Goal: Task Accomplishment & Management: Use online tool/utility

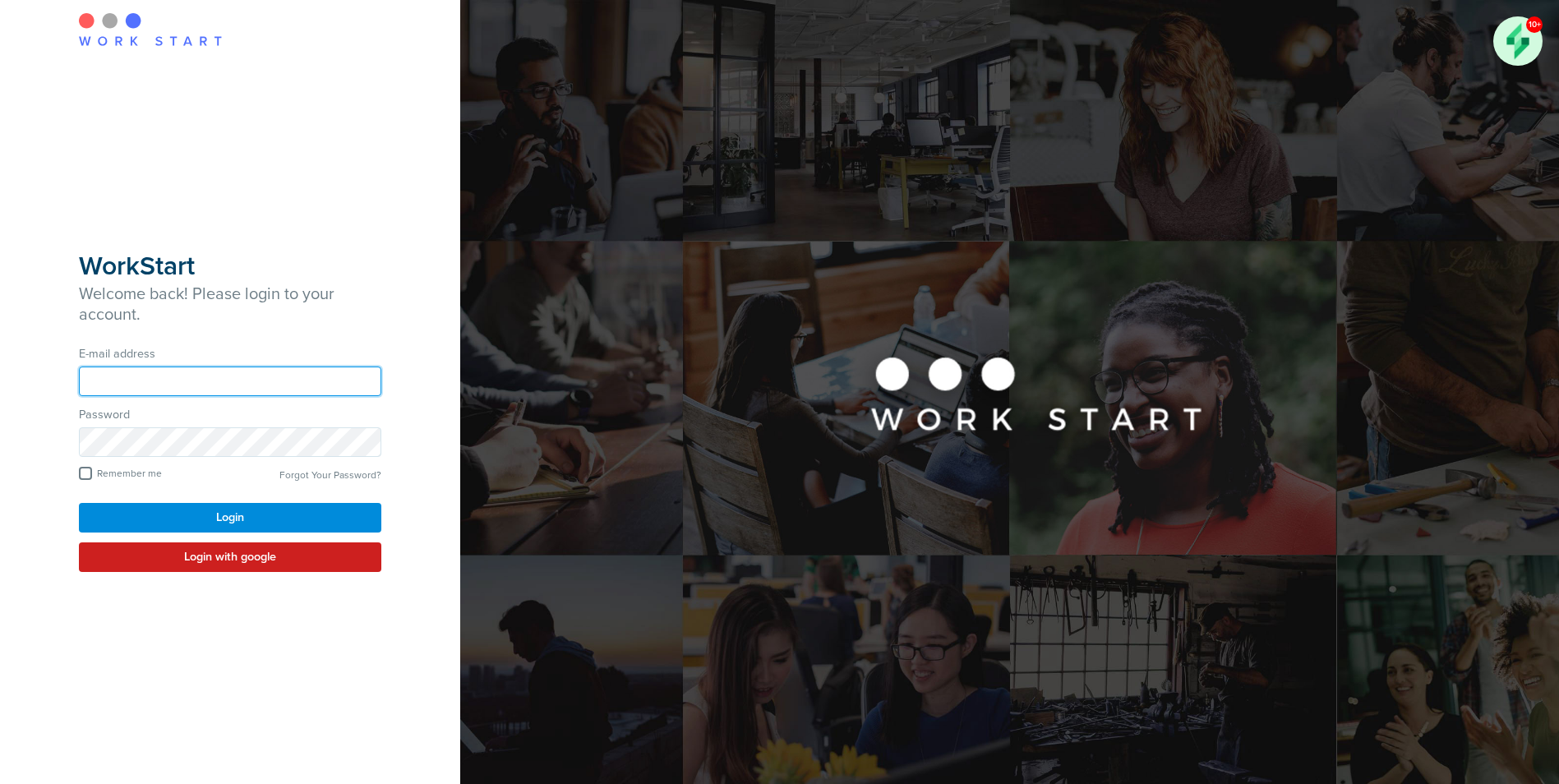
type input "**********"
click at [205, 518] on button "Login" at bounding box center [229, 518] width 303 height 30
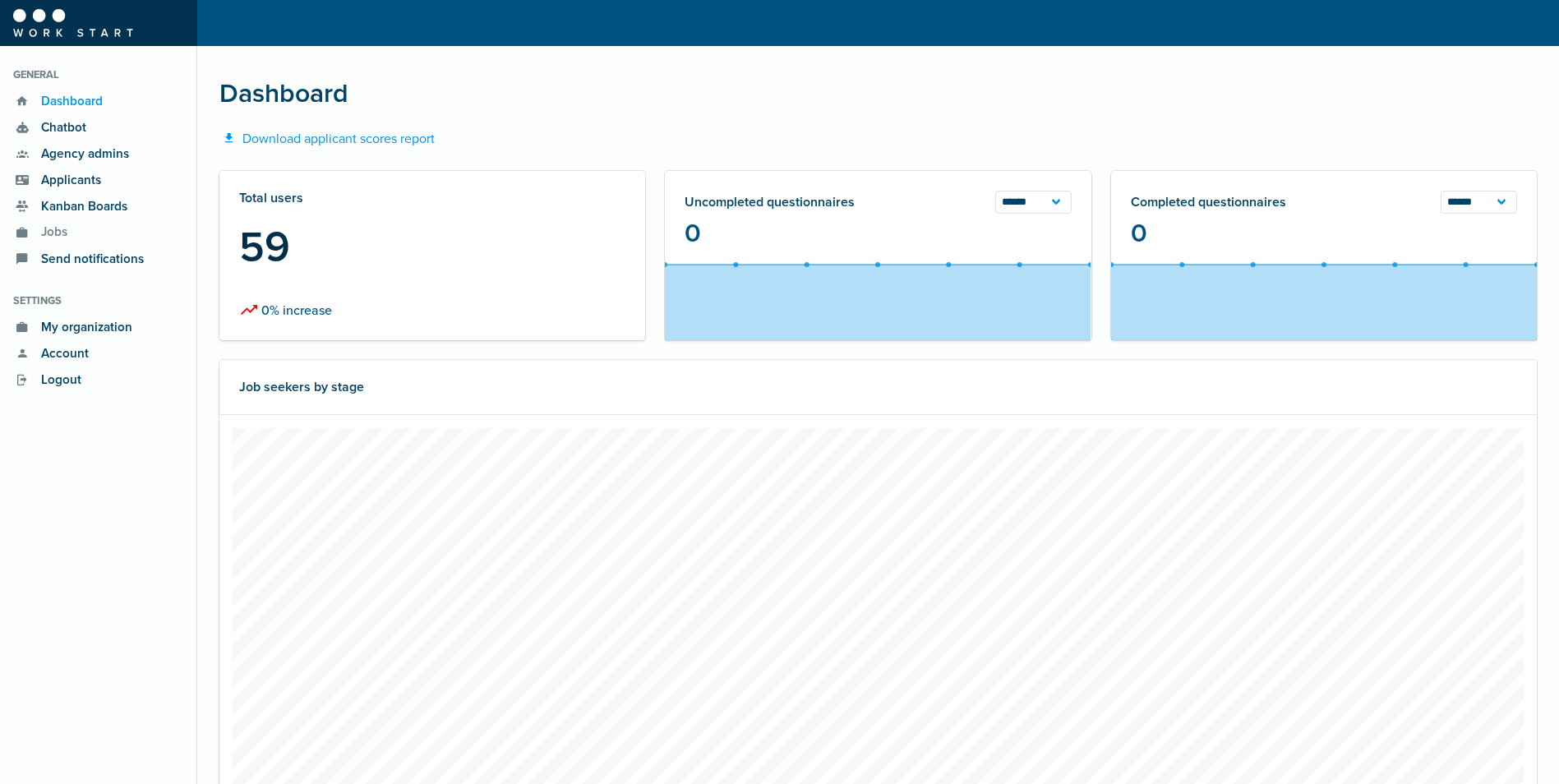
scroll to position [411, 939]
click at [63, 182] on span "Applicants" at bounding box center [66, 180] width 69 height 19
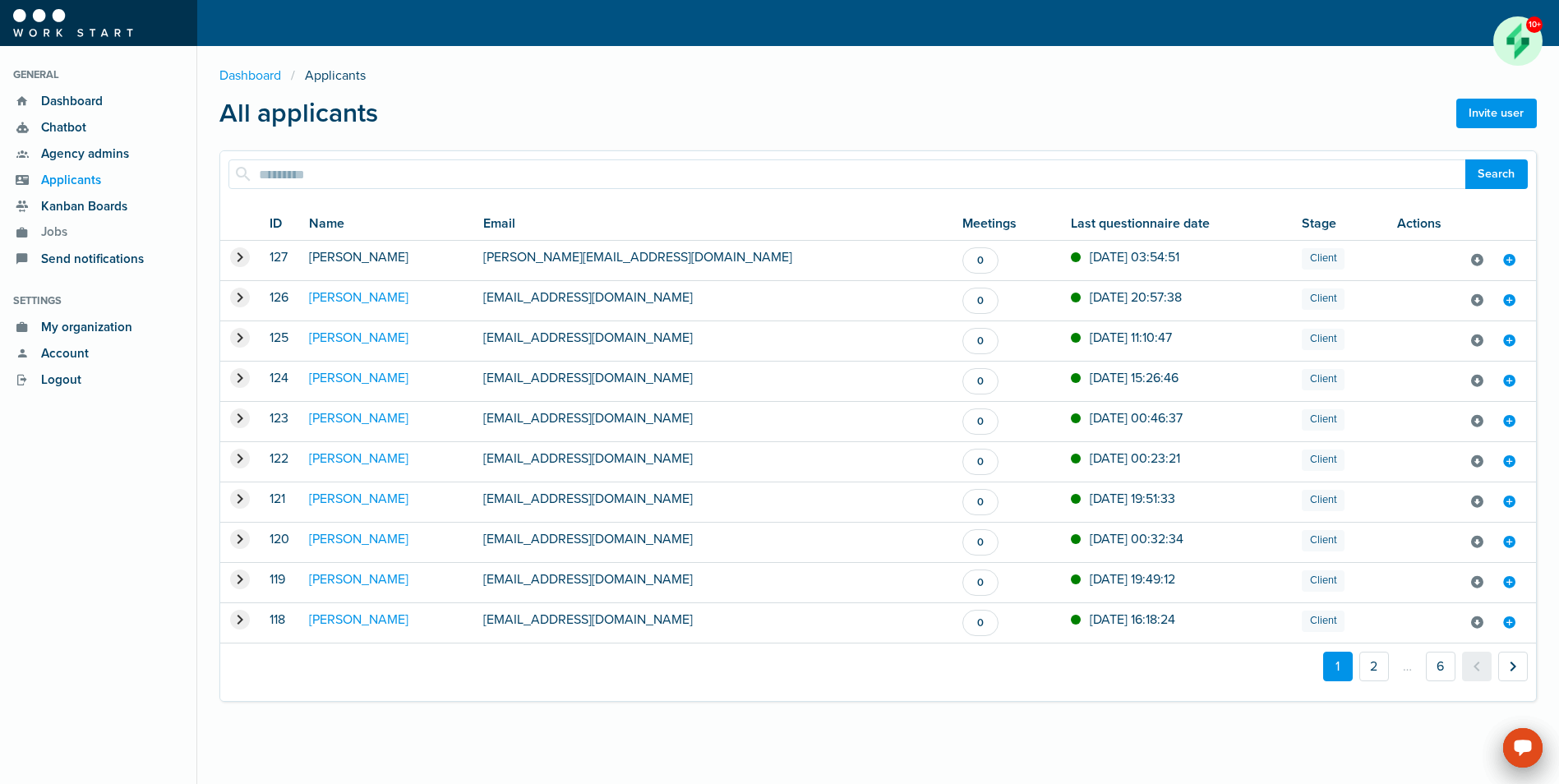
click at [352, 259] on link "Shamika Wood" at bounding box center [358, 257] width 100 height 17
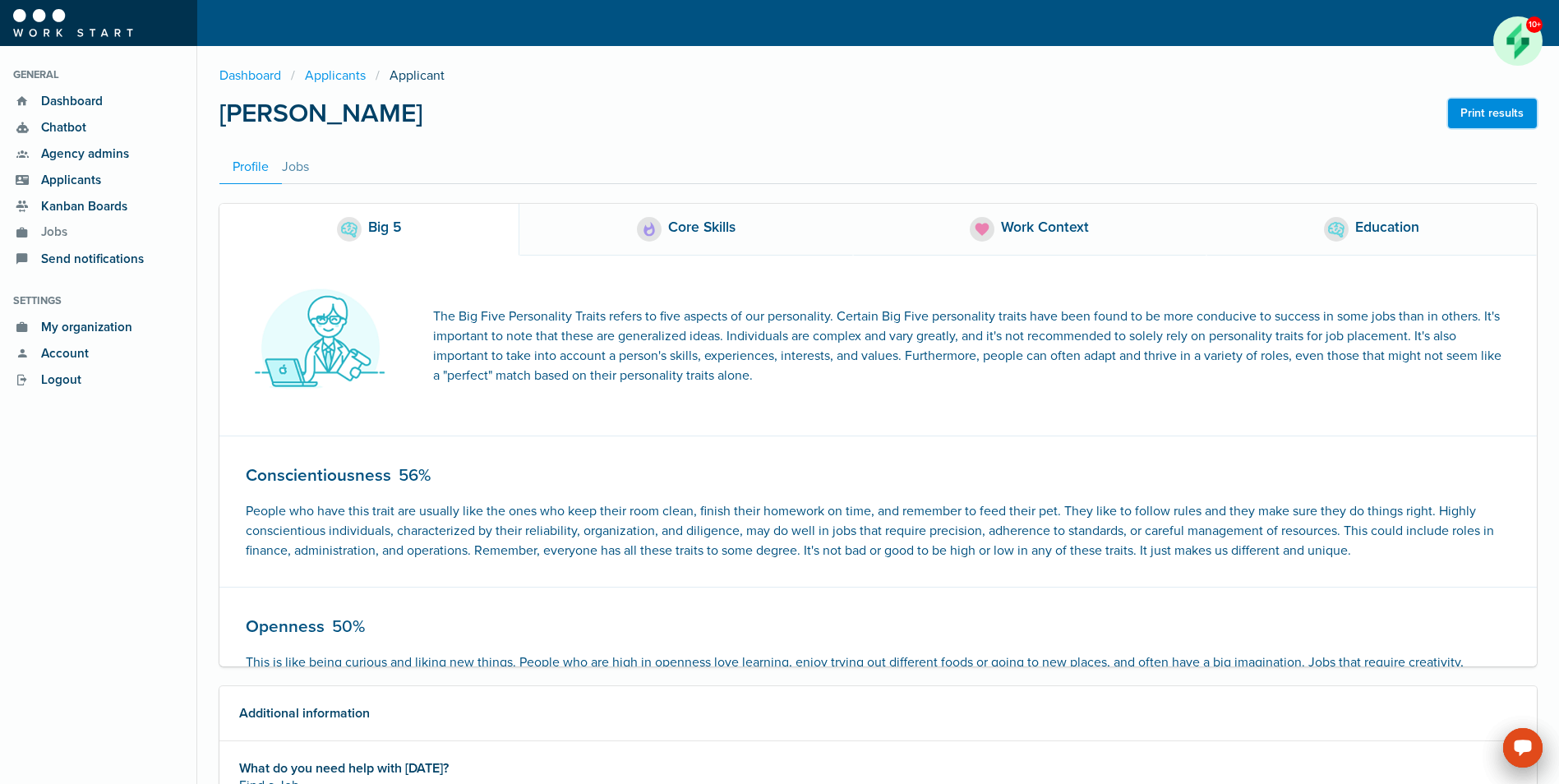
click at [1501, 114] on link "Print results" at bounding box center [1492, 114] width 89 height 30
